Goal: Check status: Check status

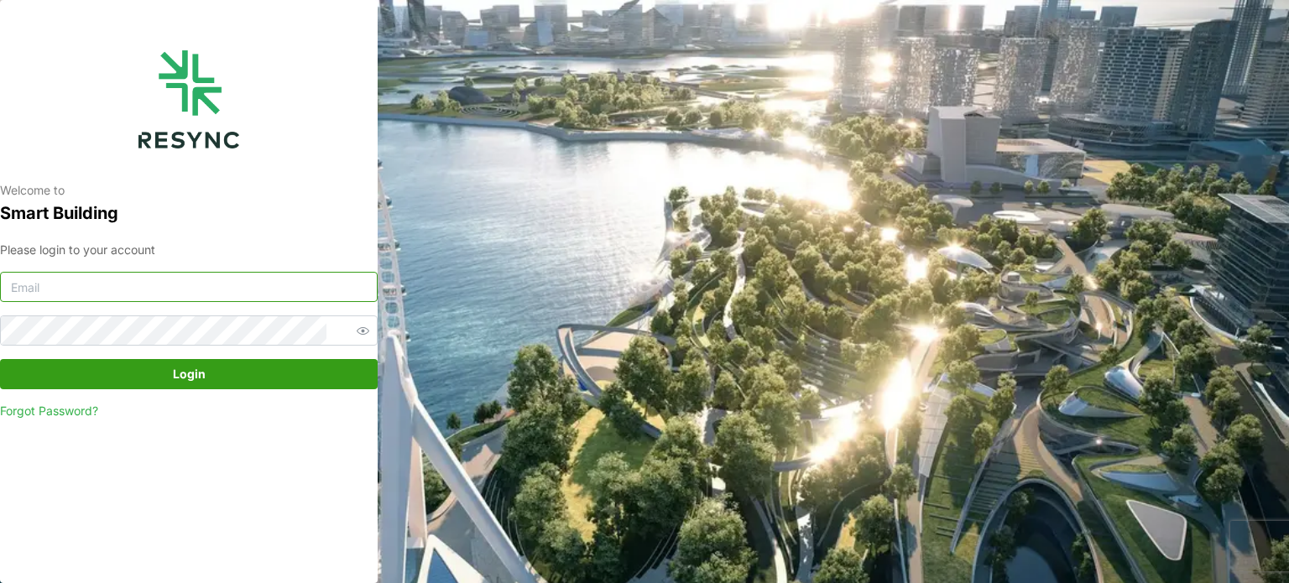
type input "[EMAIL_ADDRESS][DOMAIN_NAME]"
click at [264, 370] on span "Login" at bounding box center [189, 374] width 346 height 29
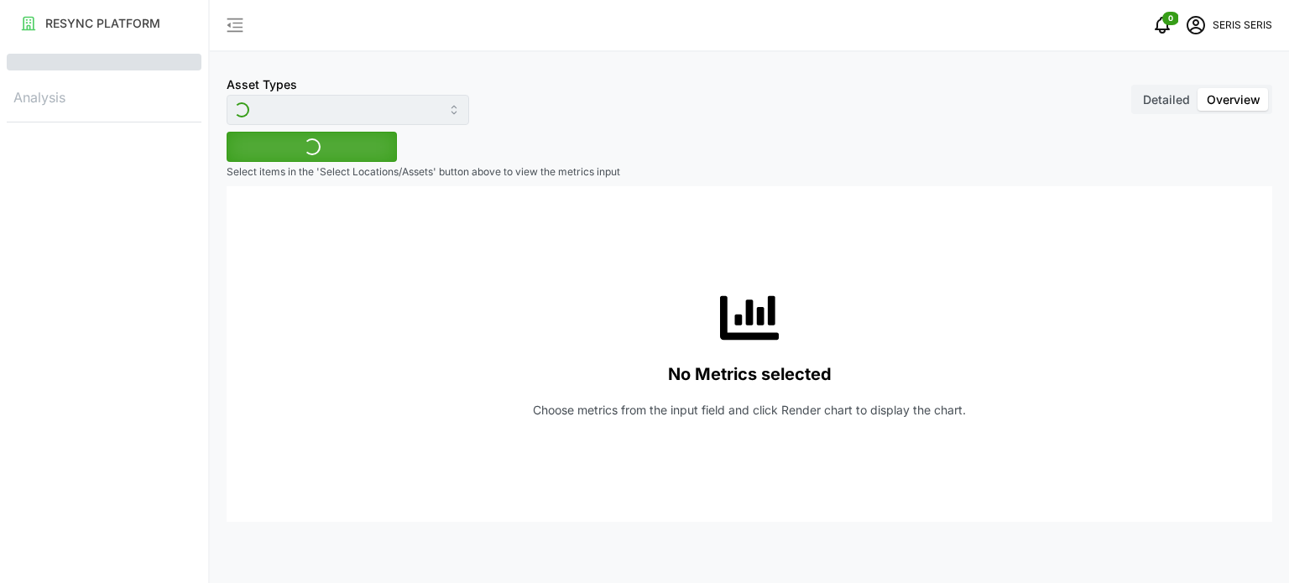
type input "Inverter"
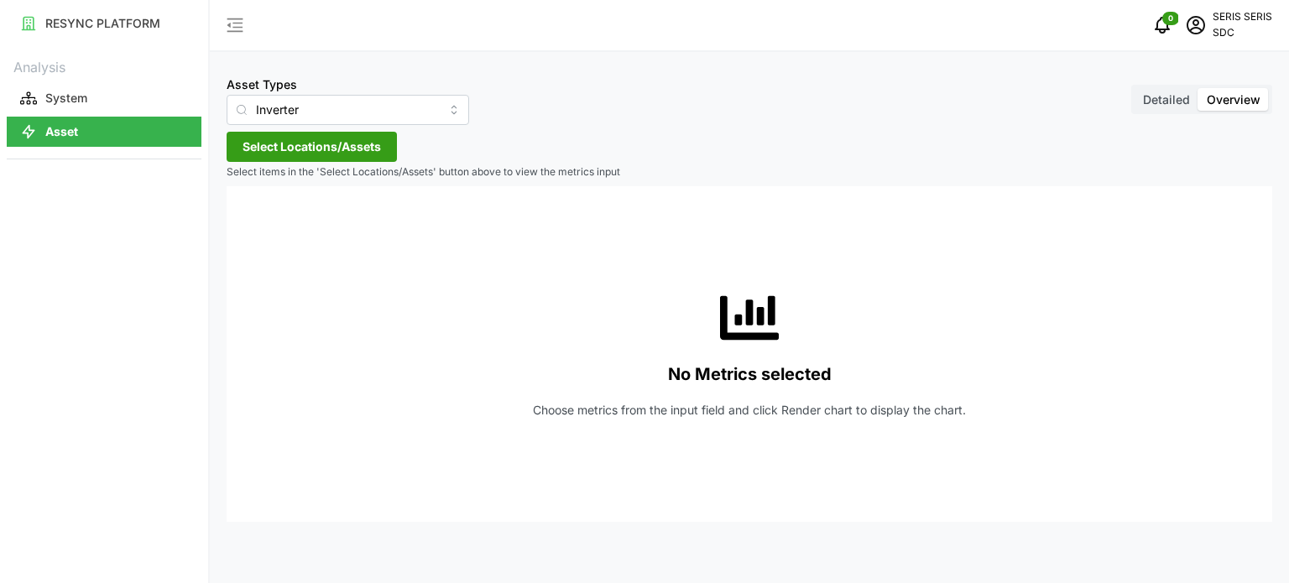
click at [322, 154] on span "Select Locations/Assets" at bounding box center [312, 147] width 138 height 29
click at [265, 222] on span "Select SDC-1" at bounding box center [269, 223] width 11 height 11
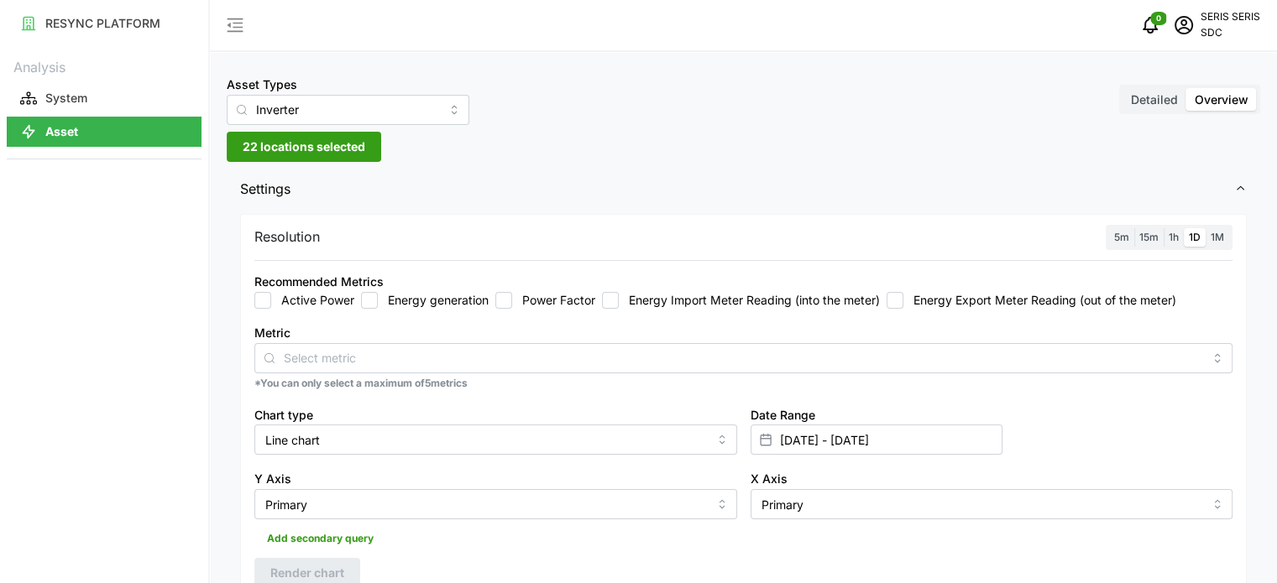
click at [368, 303] on input "Energy generation" at bounding box center [369, 300] width 17 height 17
checkbox input "true"
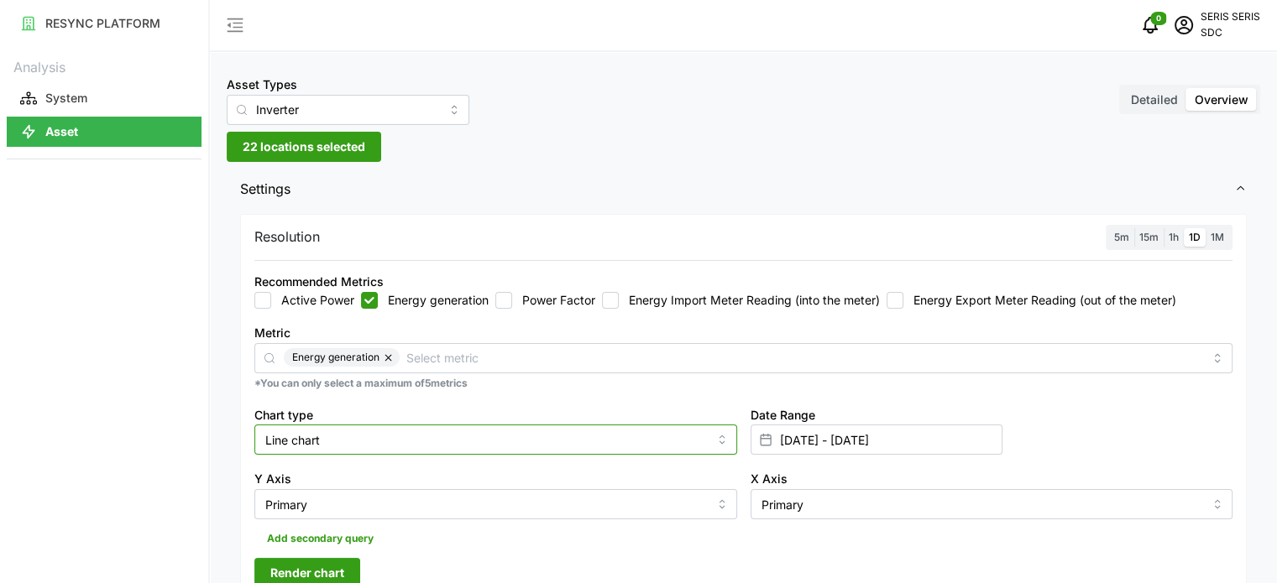
click at [651, 439] on input "Line chart" at bounding box center [495, 440] width 483 height 30
drag, startPoint x: 551, startPoint y: 499, endPoint x: 592, endPoint y: 487, distance: 42.8
click at [550, 499] on div "Bar chart" at bounding box center [496, 508] width 474 height 29
type input "Bar chart"
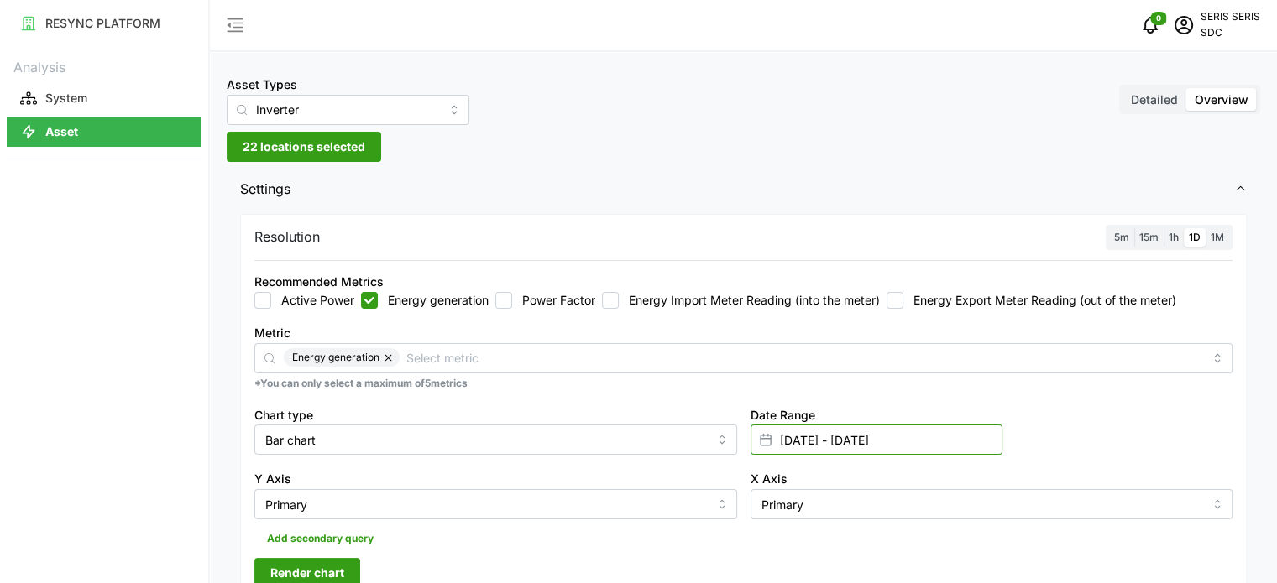
click at [856, 442] on input "[DATE] - [DATE]" at bounding box center [876, 440] width 252 height 30
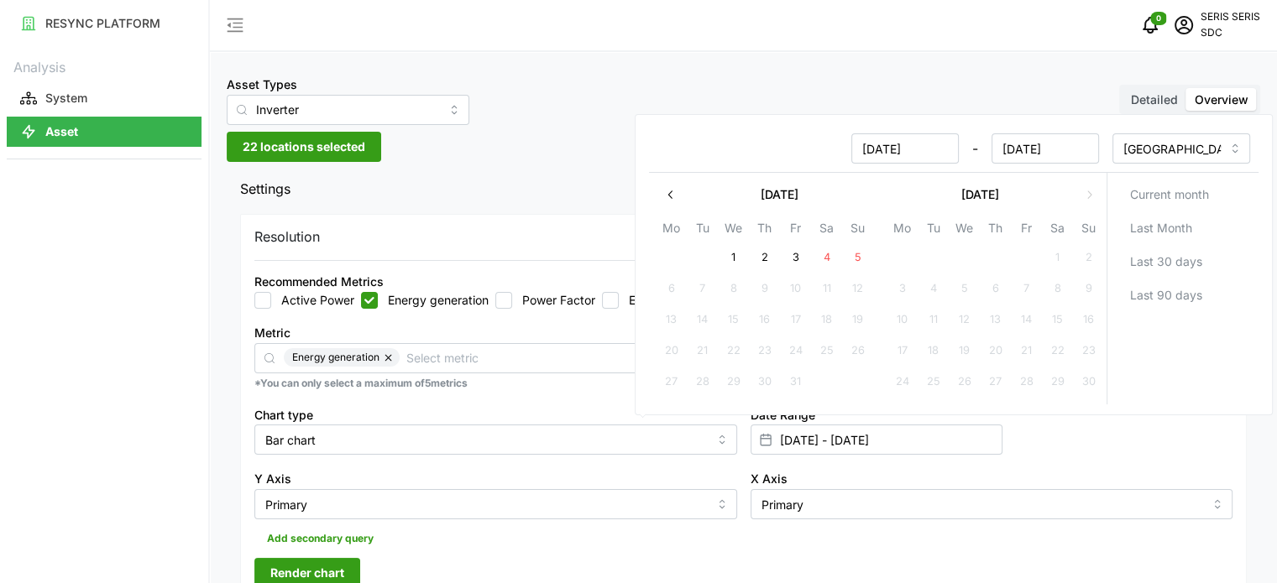
click at [825, 258] on button "4" at bounding box center [826, 258] width 30 height 30
type input "[DATE] - [DATE]"
type input "[DATE]"
click at [825, 258] on button "4" at bounding box center [826, 258] width 30 height 30
type input "[DATE] - [DATE]"
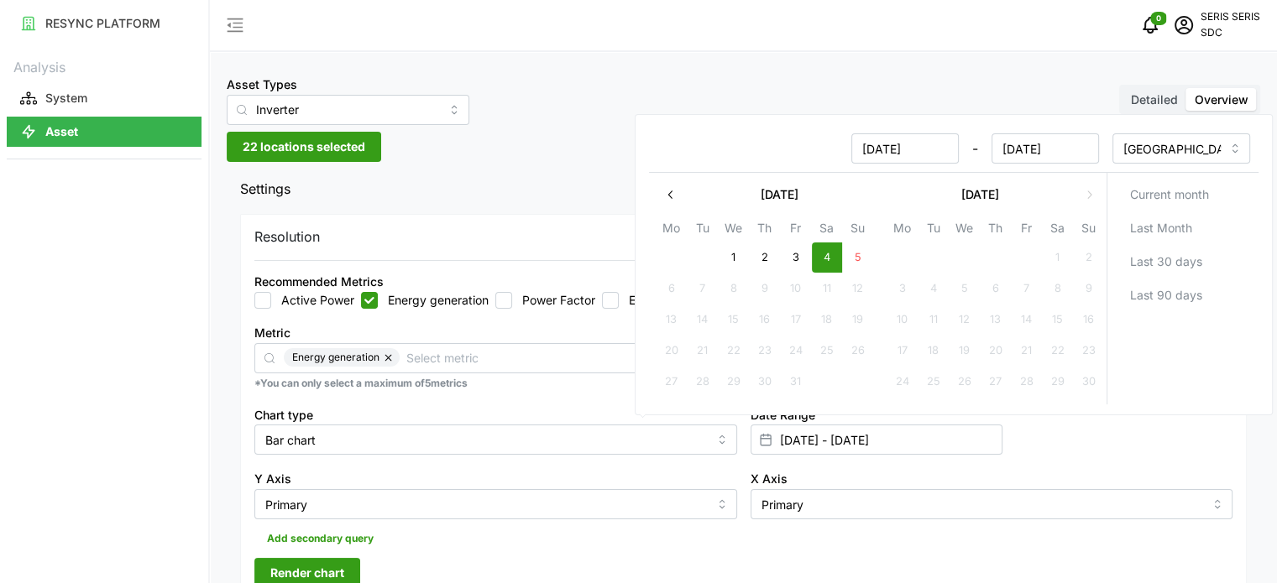
type input "[DATE]"
click at [332, 571] on span "Render chart" at bounding box center [307, 573] width 74 height 29
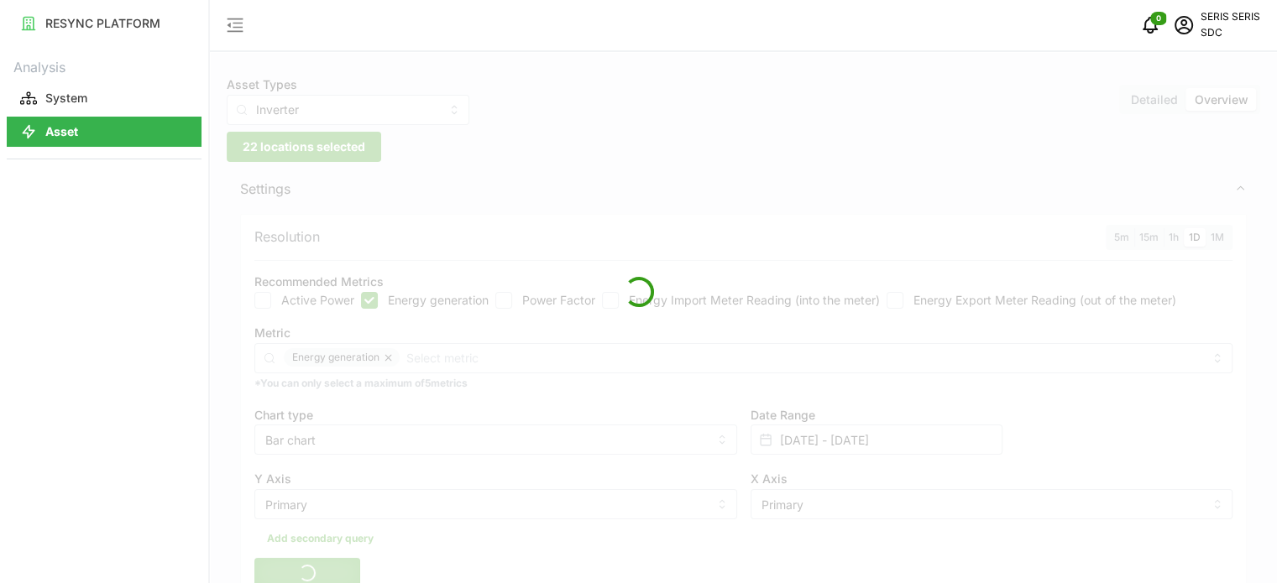
scroll to position [420, 0]
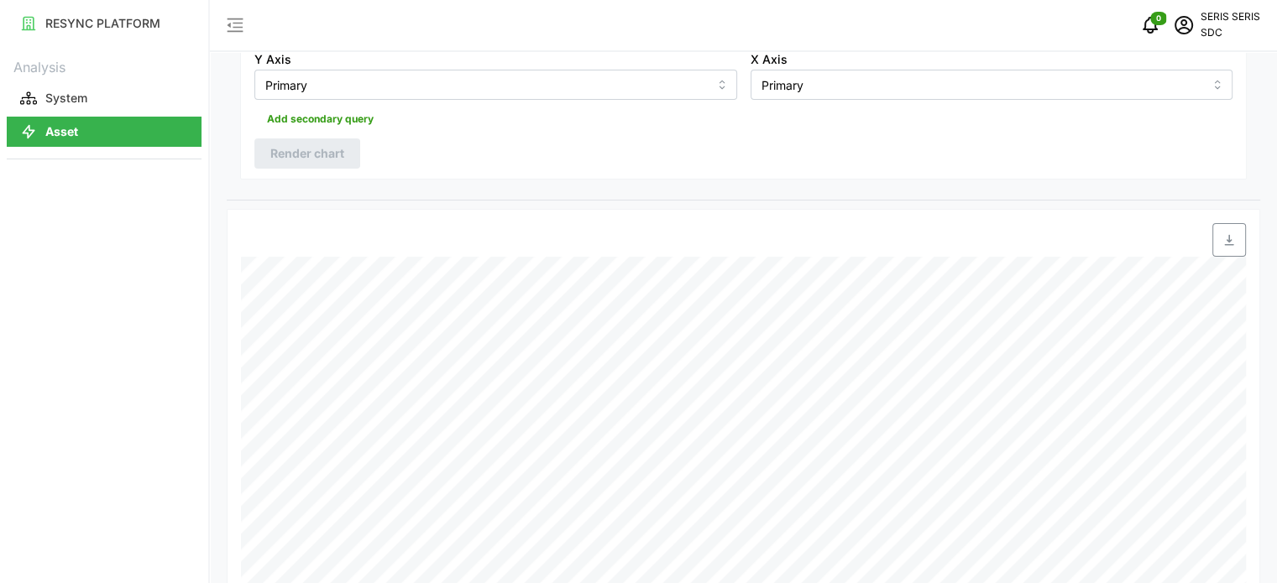
click at [1217, 230] on span "button" at bounding box center [1229, 240] width 32 height 32
